Goal: Find specific page/section: Find specific page/section

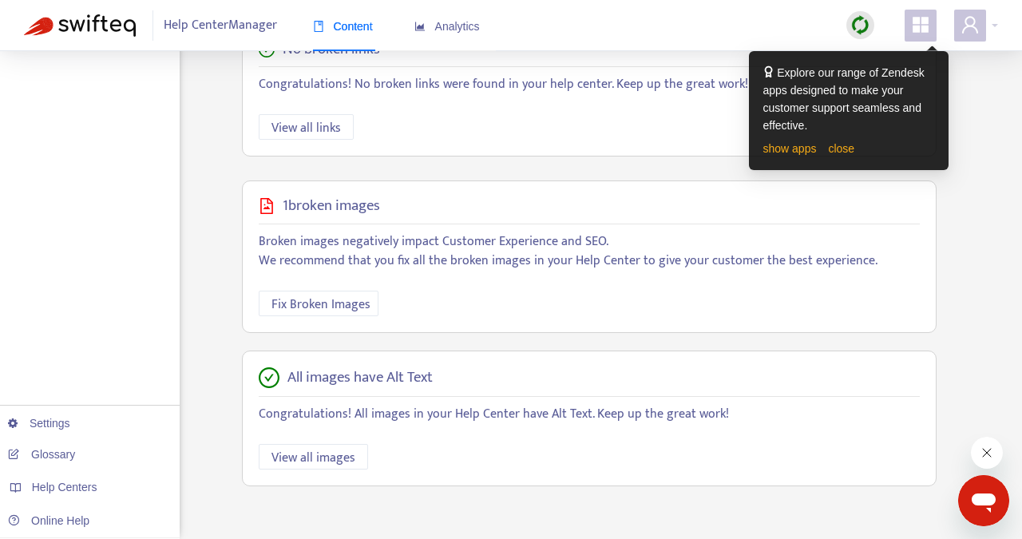
scroll to position [470, 0]
click at [844, 150] on link "close" at bounding box center [841, 149] width 26 height 13
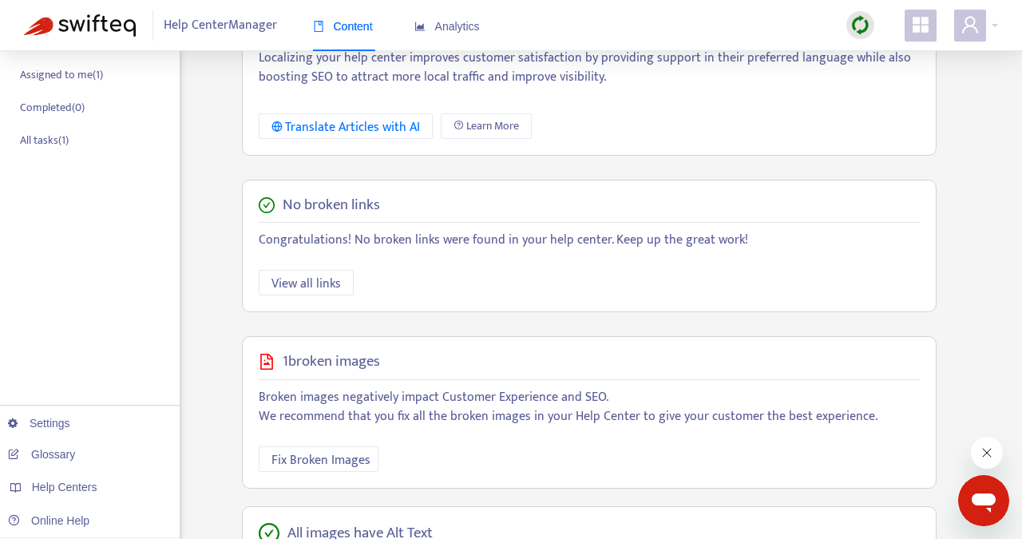
scroll to position [314, 0]
click at [857, 37] on div at bounding box center [860, 25] width 28 height 28
click at [876, 50] on link "Quick Sync" at bounding box center [893, 58] width 68 height 18
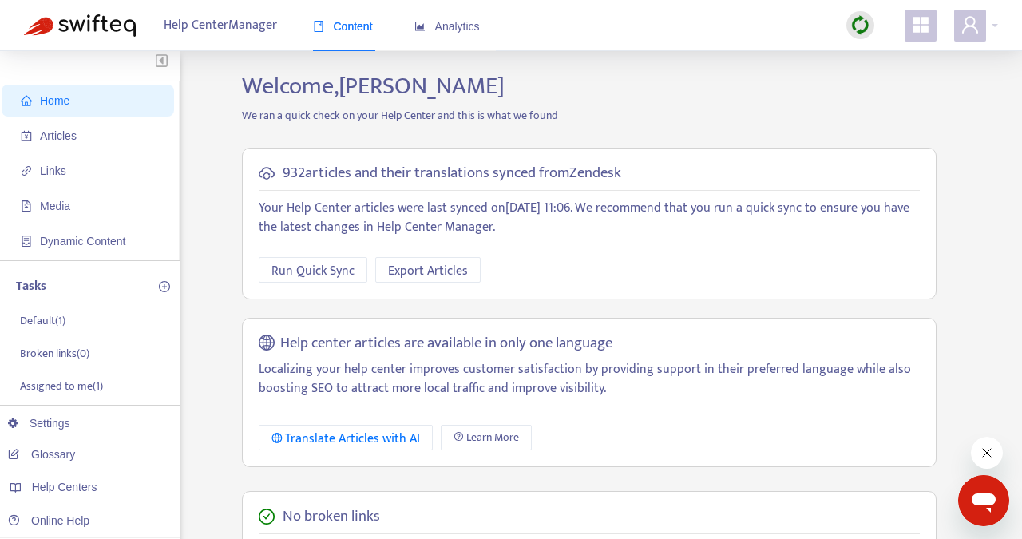
scroll to position [0, 0]
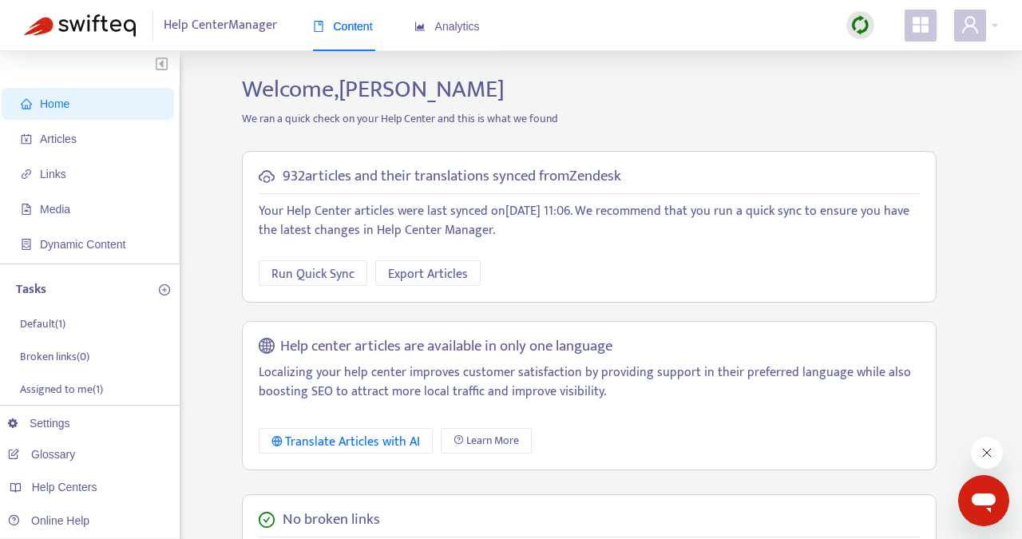
click at [78, 105] on span "Home" at bounding box center [91, 104] width 140 height 32
click at [361, 38] on div "Content" at bounding box center [343, 26] width 60 height 49
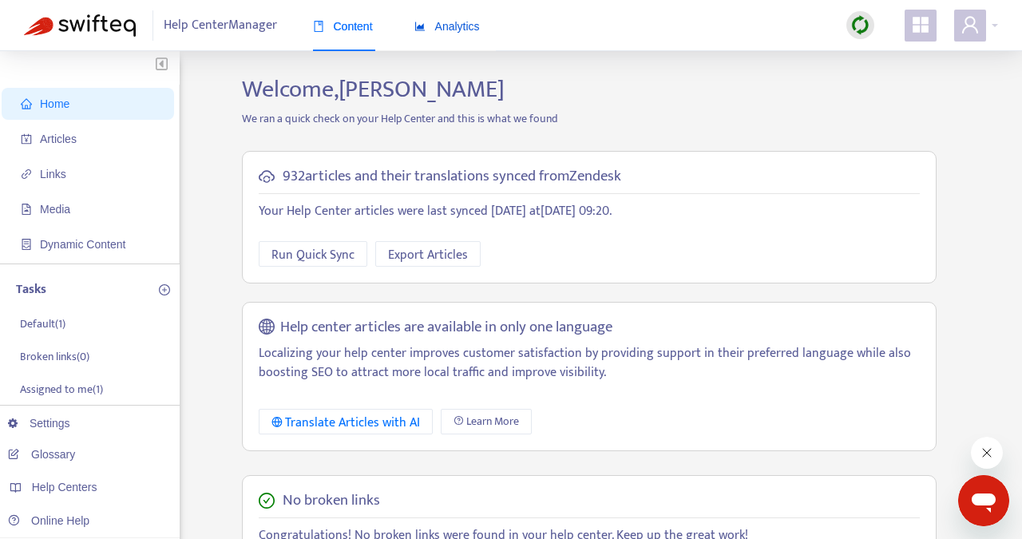
click at [470, 19] on div "Analytics" at bounding box center [446, 27] width 65 height 18
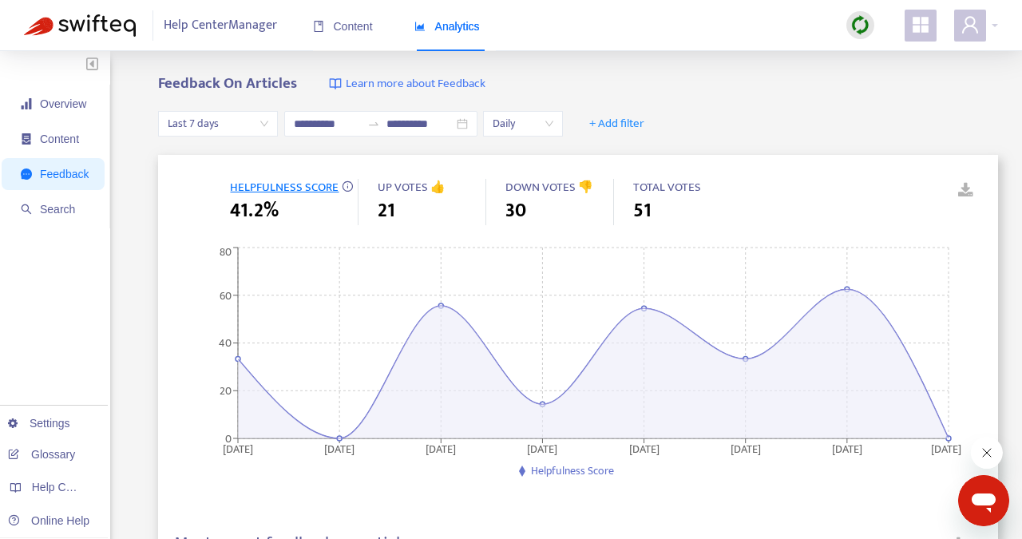
click at [988, 461] on button "Close message from company" at bounding box center [987, 453] width 32 height 32
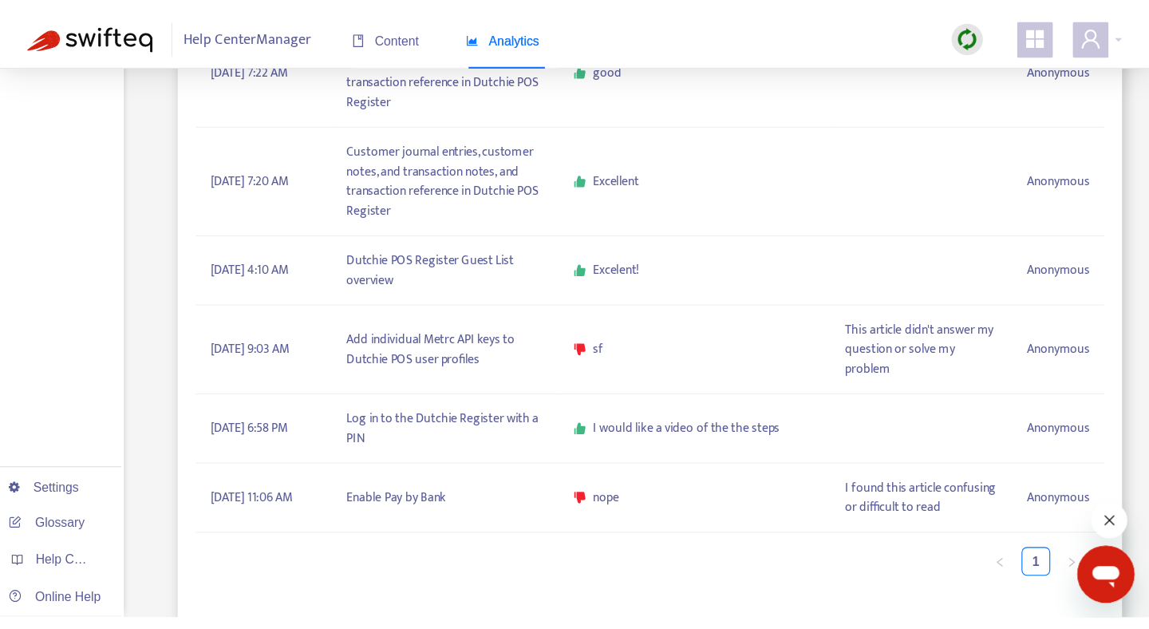
scroll to position [573, 0]
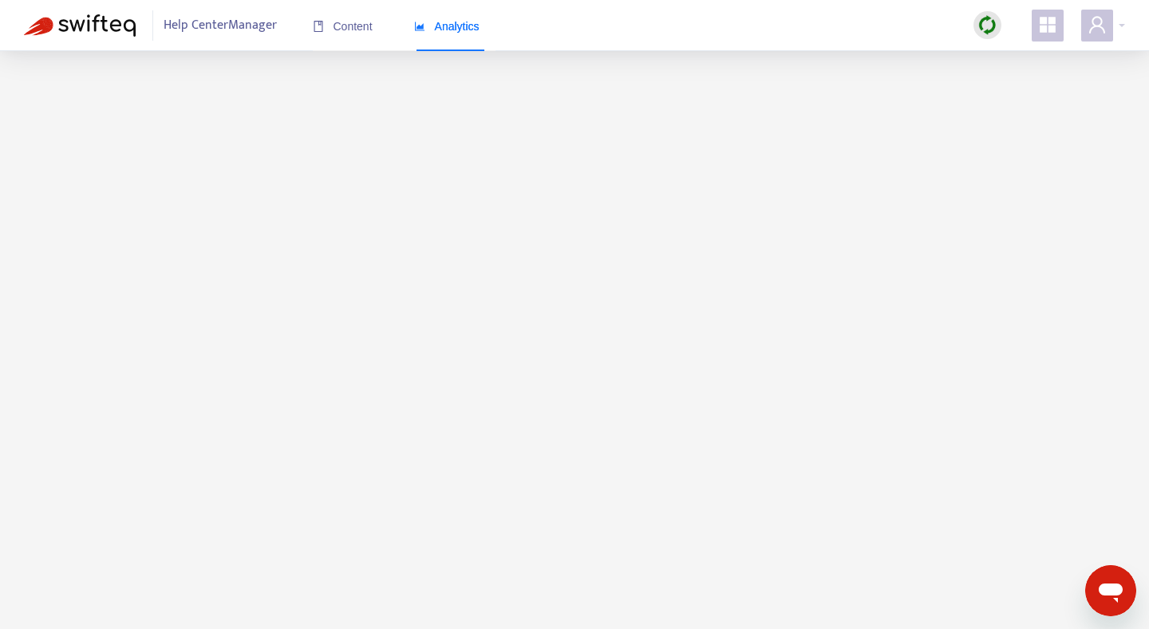
click at [595, 324] on main at bounding box center [574, 365] width 1149 height 629
